Goal: Check status: Check status

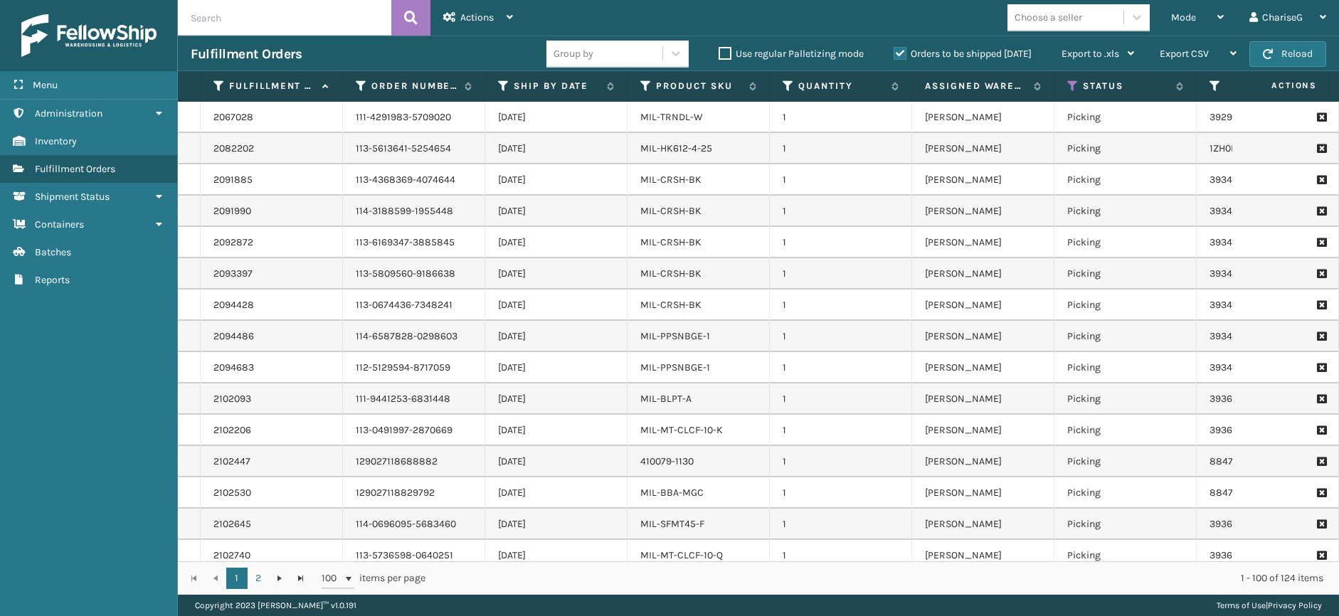
click at [350, 26] on input "text" at bounding box center [284, 18] width 213 height 36
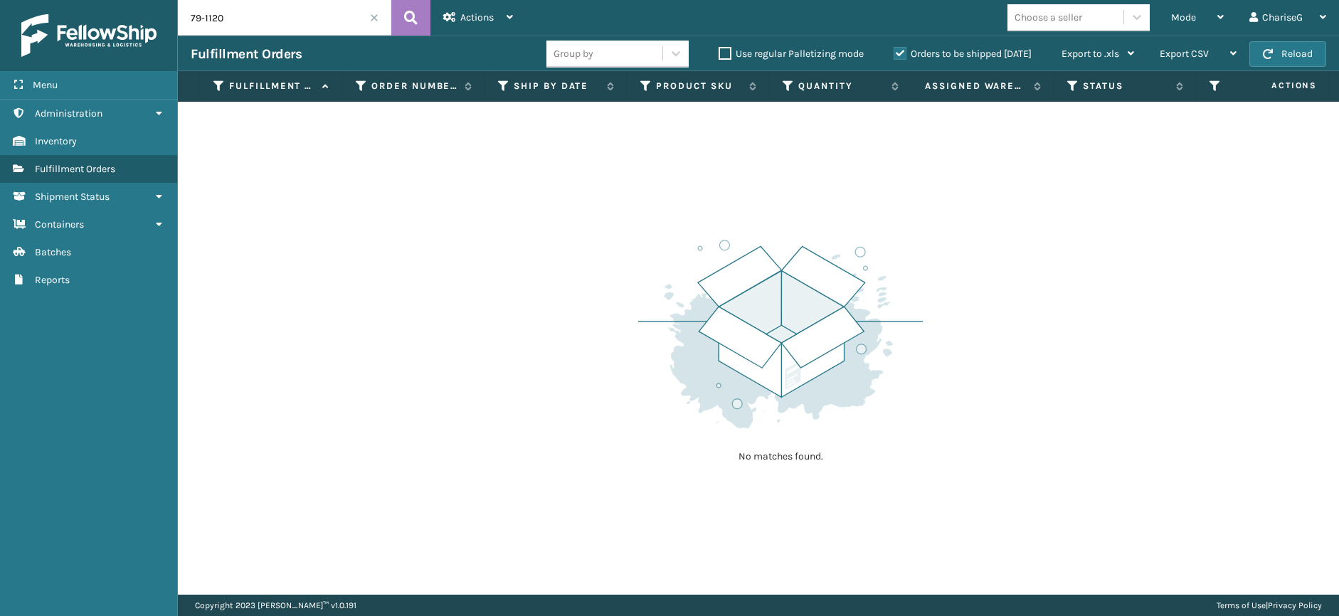
click at [193, 17] on input "79-1120" at bounding box center [284, 18] width 213 height 36
click at [190, 16] on input "79-1120" at bounding box center [284, 18] width 213 height 36
type input "410079-1120"
click at [437, 4] on div "Actions Settings Remove All Filters Close Out Palletizing Close Out Exit Scan" at bounding box center [478, 18] width 95 height 36
click at [421, 10] on button at bounding box center [410, 18] width 39 height 36
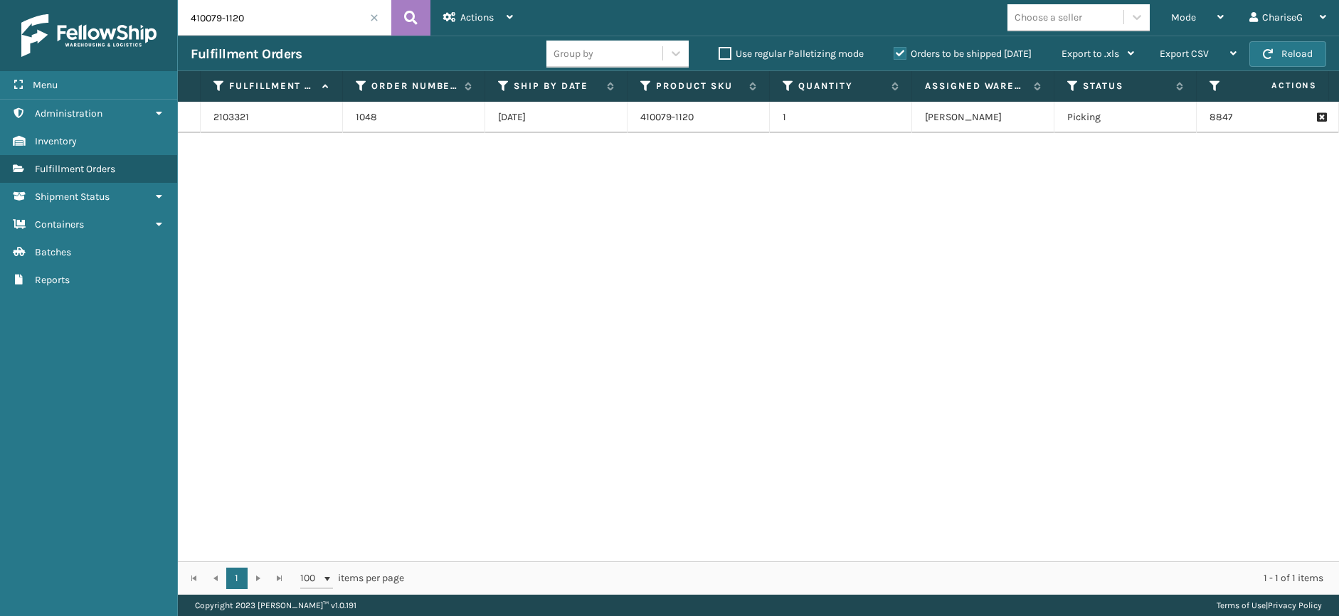
click at [937, 431] on div "2103321 1048 [DATE] 410079-1120 1 [PERSON_NAME] Picking 884722011495 FedEx Home…" at bounding box center [758, 332] width 1161 height 460
click at [808, 126] on td "1" at bounding box center [841, 117] width 142 height 31
click at [80, 139] on link "Inventory" at bounding box center [88, 141] width 177 height 28
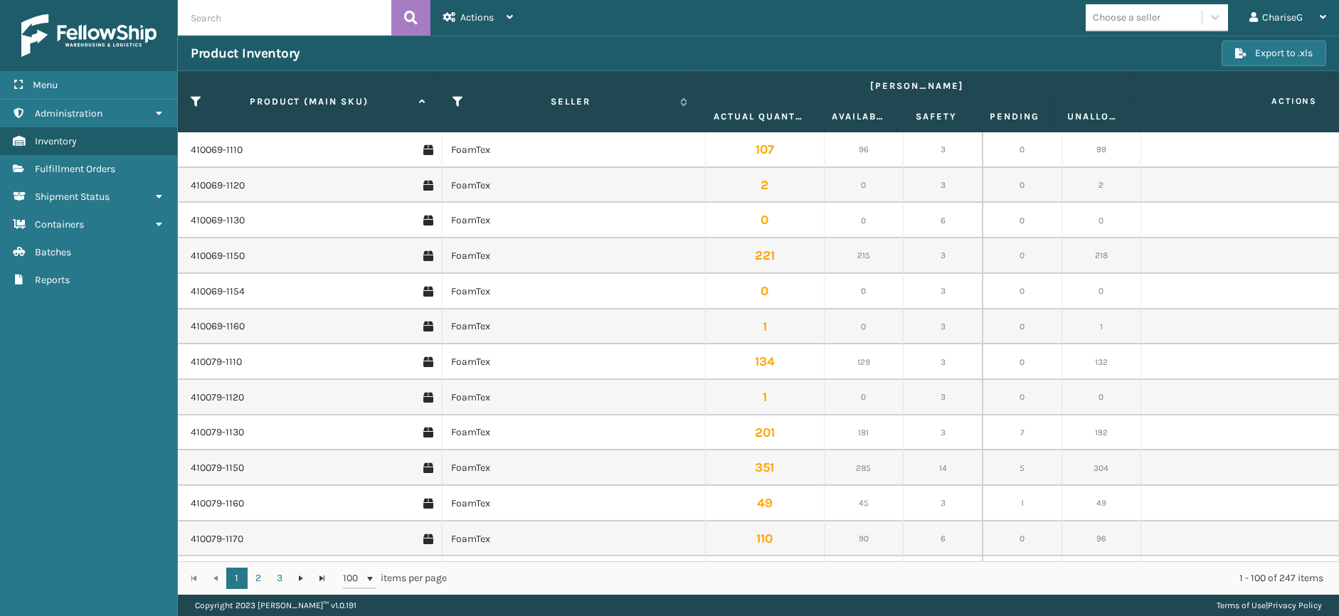
click at [293, 5] on input "text" at bounding box center [284, 18] width 213 height 36
click at [330, 25] on input "text" at bounding box center [284, 18] width 213 height 36
click at [290, 372] on td "410079-1110" at bounding box center [310, 362] width 264 height 36
click at [227, 389] on td "410079-1120" at bounding box center [310, 398] width 264 height 36
click at [219, 387] on td "410079-1120" at bounding box center [310, 398] width 264 height 36
